Goal: Information Seeking & Learning: Learn about a topic

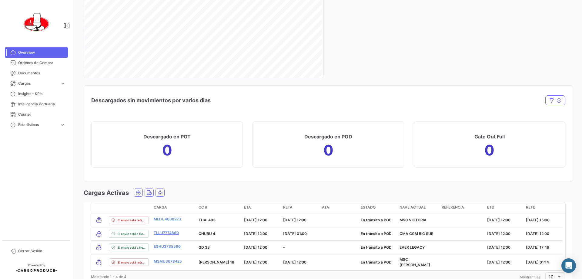
scroll to position [747, 0]
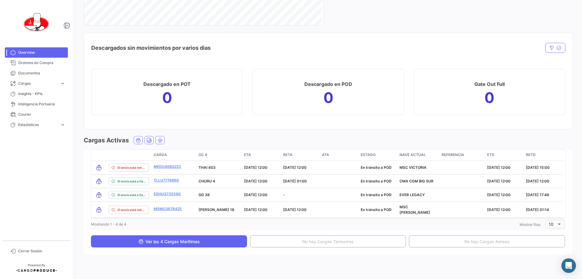
click at [178, 239] on span "Ver las 4 Cargas Marítimas" at bounding box center [169, 241] width 62 height 5
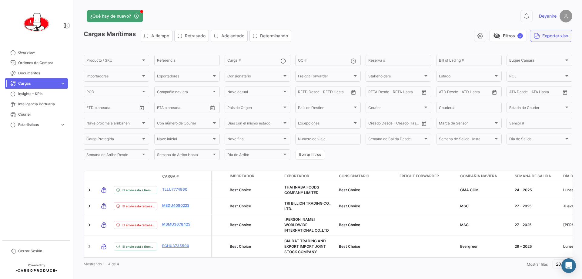
click at [551, 38] on button "Exportar.xlsx" at bounding box center [551, 36] width 42 height 12
click at [28, 73] on span "Documentos" at bounding box center [41, 72] width 47 height 5
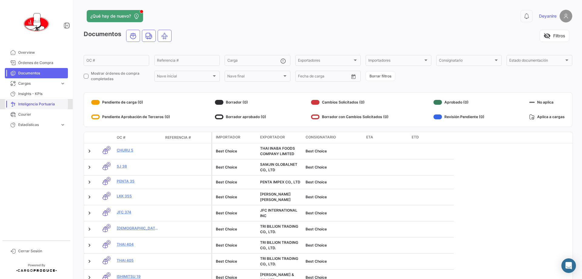
click at [43, 104] on span "Inteligencia Portuaria" at bounding box center [41, 103] width 47 height 5
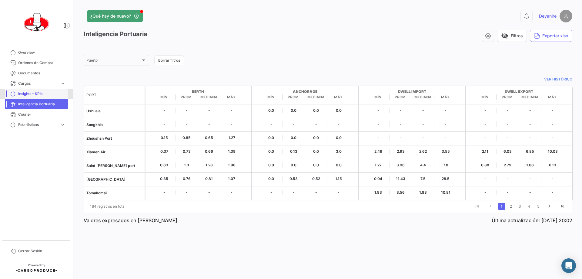
click at [30, 92] on span "Insights - KPIs" at bounding box center [41, 93] width 47 height 5
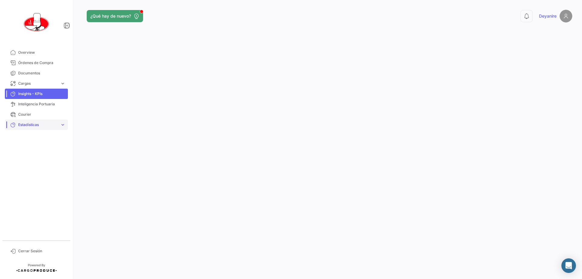
click at [32, 129] on link "Estadísticas expand_more" at bounding box center [36, 124] width 63 height 10
click at [37, 137] on span "Tiempo a destino" at bounding box center [31, 137] width 30 height 5
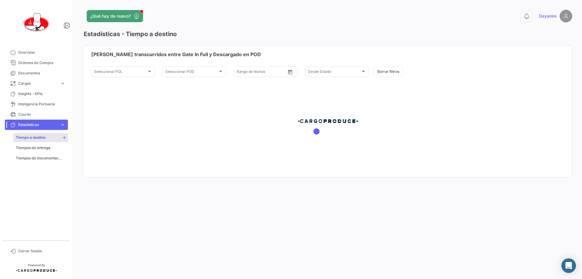
type input "[DATE]"
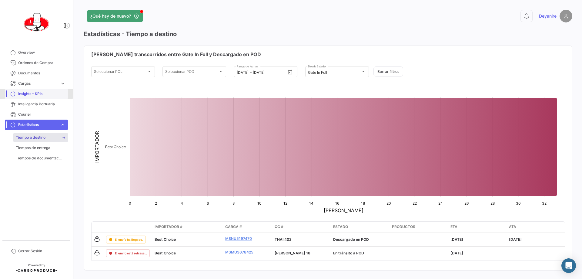
click at [33, 93] on span "Insights - KPIs" at bounding box center [41, 93] width 47 height 5
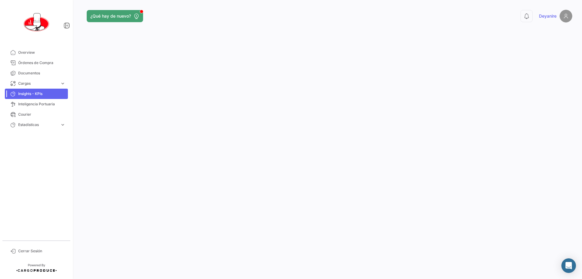
click at [31, 94] on span "Insights - KPIs" at bounding box center [41, 93] width 47 height 5
click at [28, 95] on span "Insights - KPIs" at bounding box center [41, 93] width 47 height 5
click at [27, 84] on span "Cargas" at bounding box center [37, 83] width 39 height 5
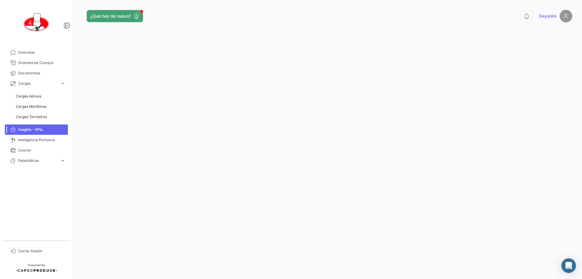
click at [25, 129] on span "Insights - KPIs" at bounding box center [41, 129] width 47 height 5
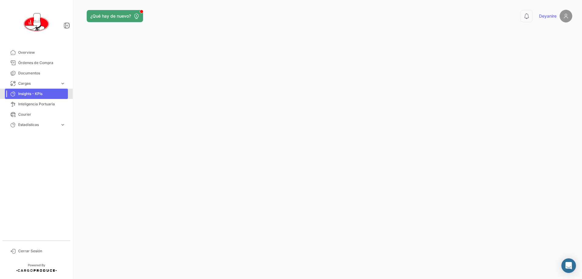
click at [18, 91] on link "Insights - KPIs" at bounding box center [36, 93] width 63 height 10
click at [25, 83] on span "Cargas" at bounding box center [37, 83] width 39 height 5
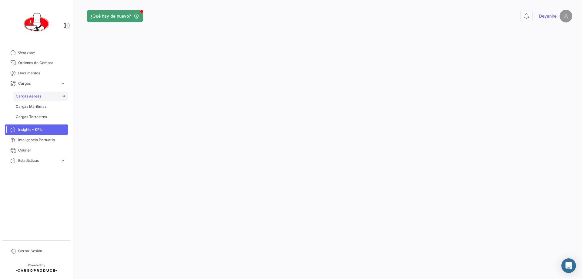
click at [30, 96] on span "Cargas Aéreas" at bounding box center [28, 95] width 25 height 5
click at [30, 106] on span "Cargas Marítimas" at bounding box center [31, 106] width 31 height 5
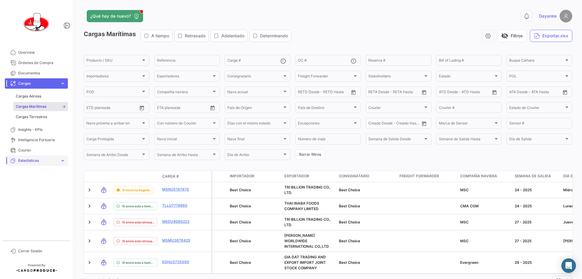
click at [25, 162] on span "Estadísticas" at bounding box center [37, 160] width 39 height 5
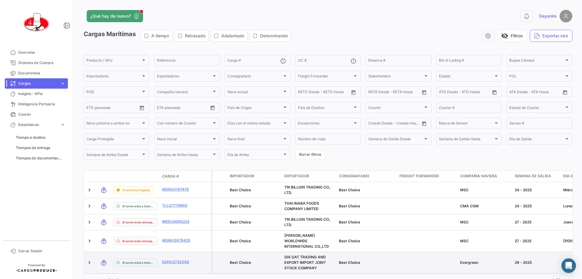
scroll to position [21, 0]
